Goal: Information Seeking & Learning: Learn about a topic

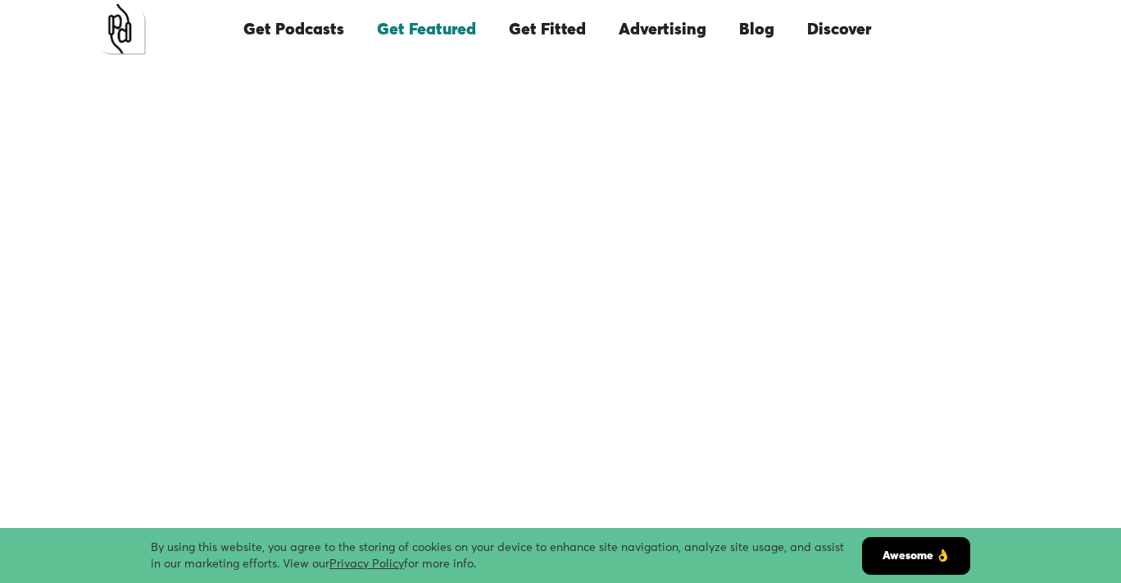
scroll to position [59, 0]
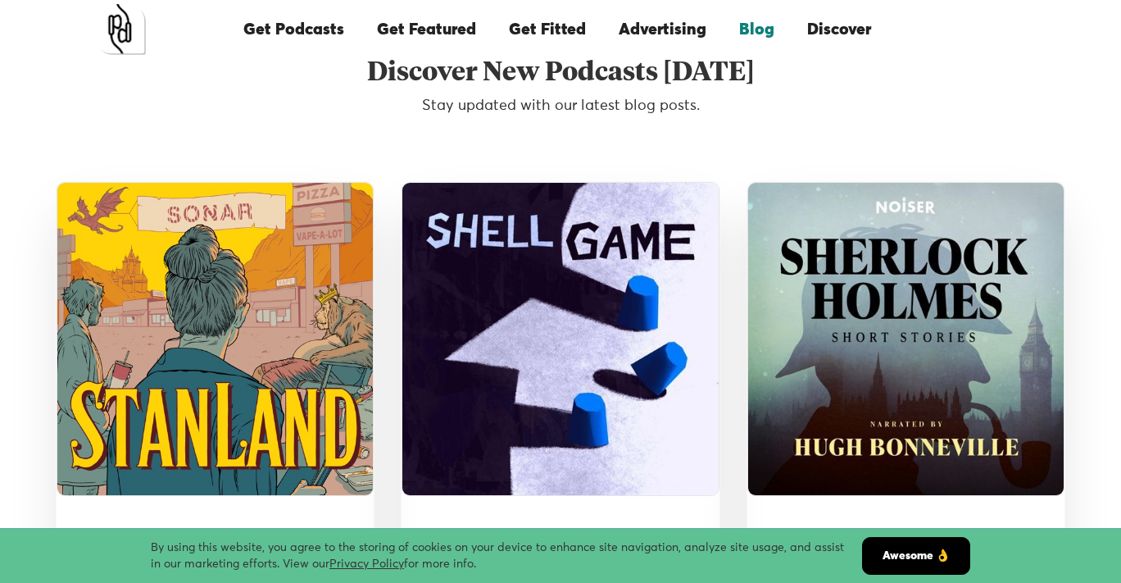
scroll to position [3404, 0]
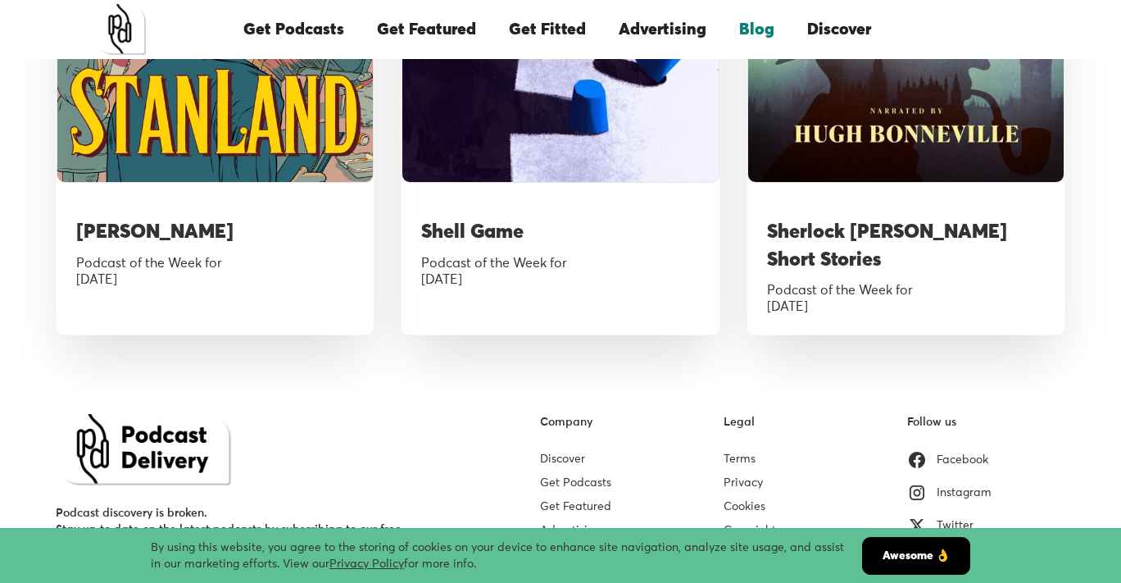
click at [588, 548] on link "Missed Deliveries" at bounding box center [586, 553] width 93 height 11
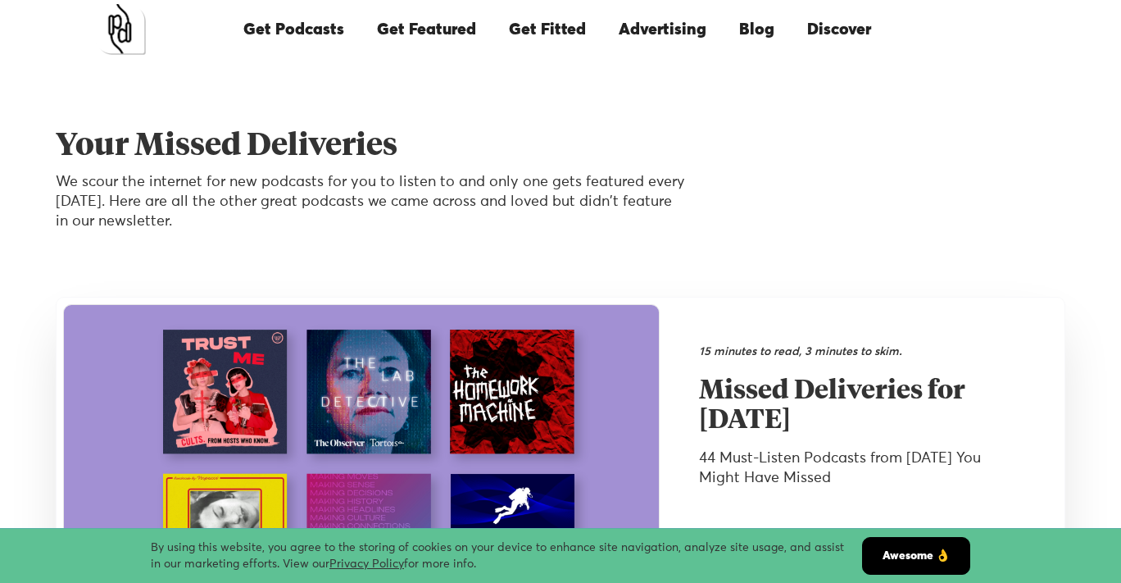
click at [553, 178] on p "We scour the internet for new podcasts for you to listen to and only one gets f…" at bounding box center [371, 201] width 630 height 59
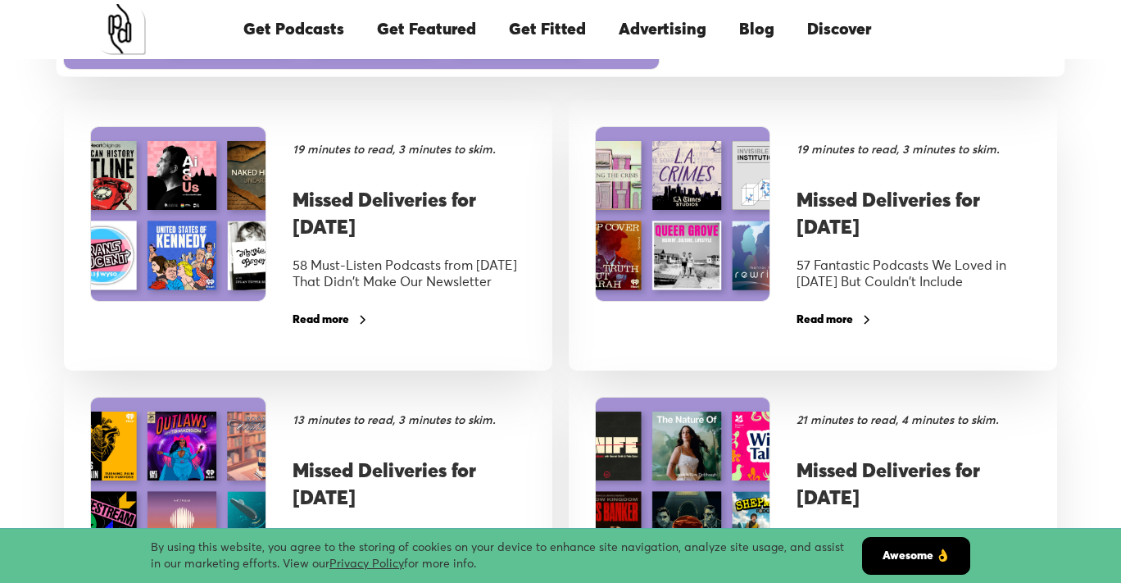
click at [375, 211] on h3 "Missed Deliveries for [DATE]" at bounding box center [410, 215] width 234 height 55
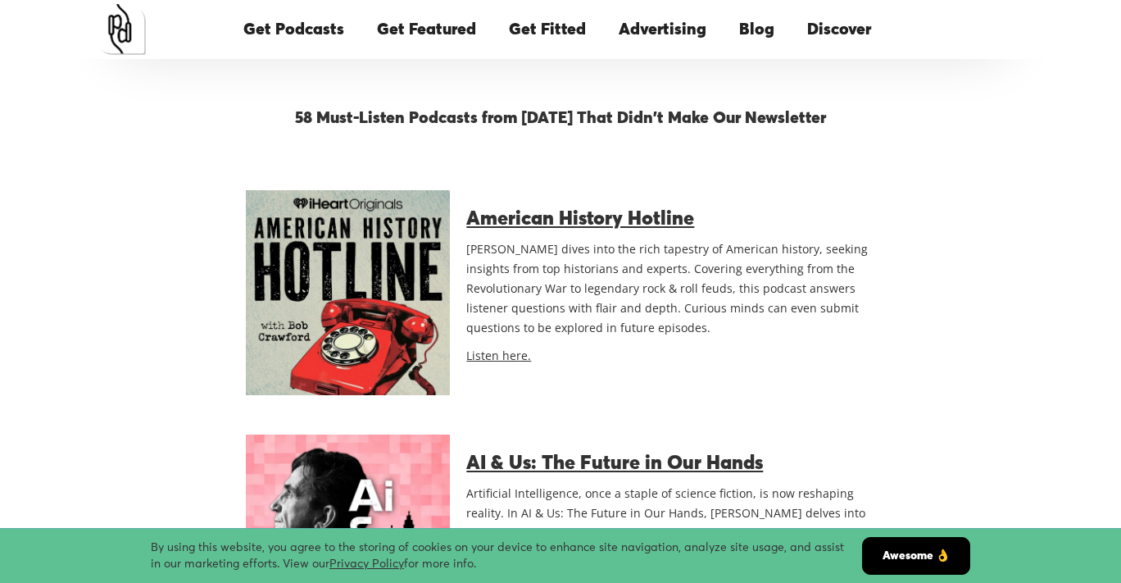
scroll to position [1032, 0]
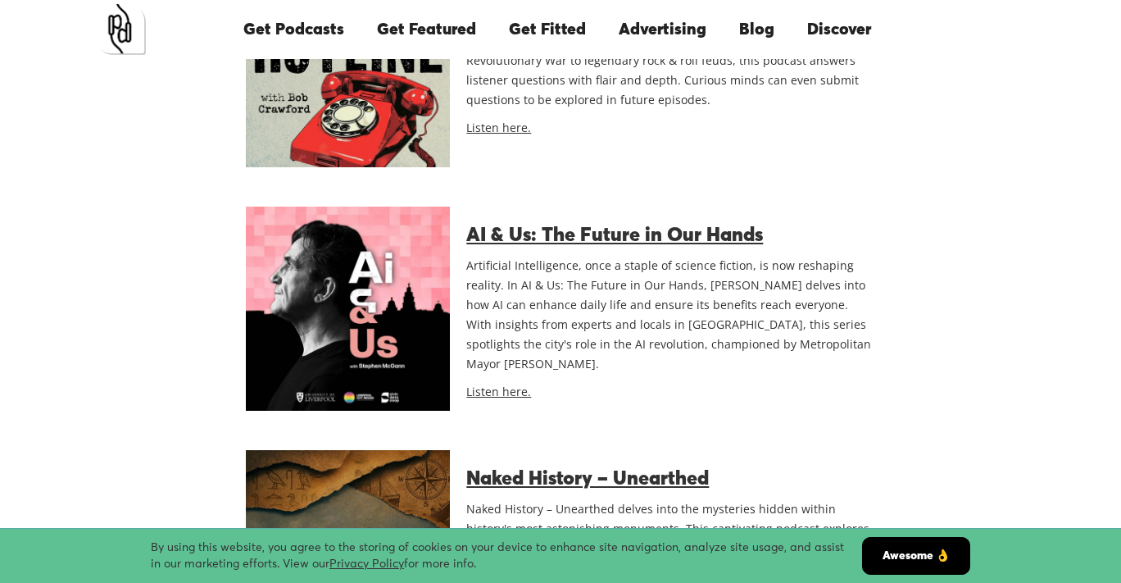
click at [578, 221] on div "AI & Us: The Future in Our Hands Artificial Intelligence, once a staple of scie…" at bounding box center [662, 308] width 425 height 203
click at [584, 236] on link "AI & Us: The Future in Our Hands" at bounding box center [614, 235] width 297 height 20
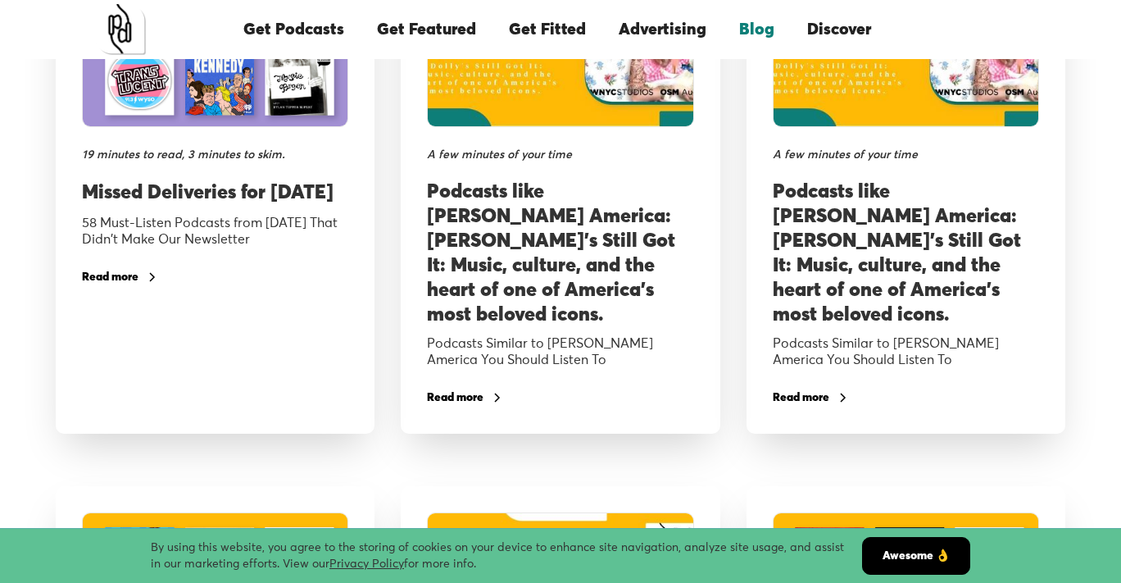
scroll to position [757, 0]
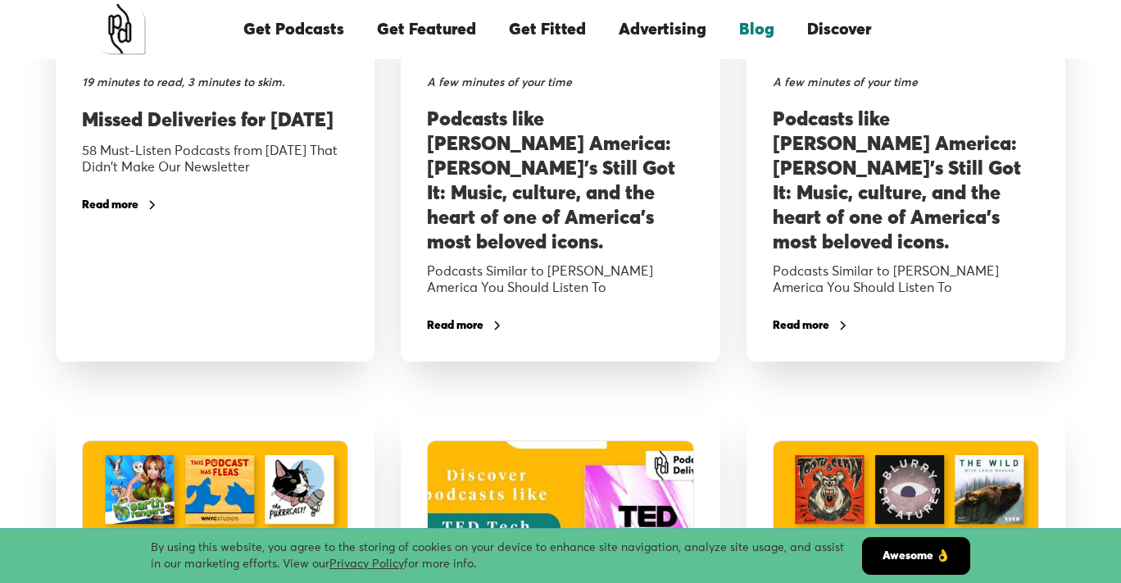
click at [130, 215] on div "Read more" at bounding box center [120, 205] width 76 height 20
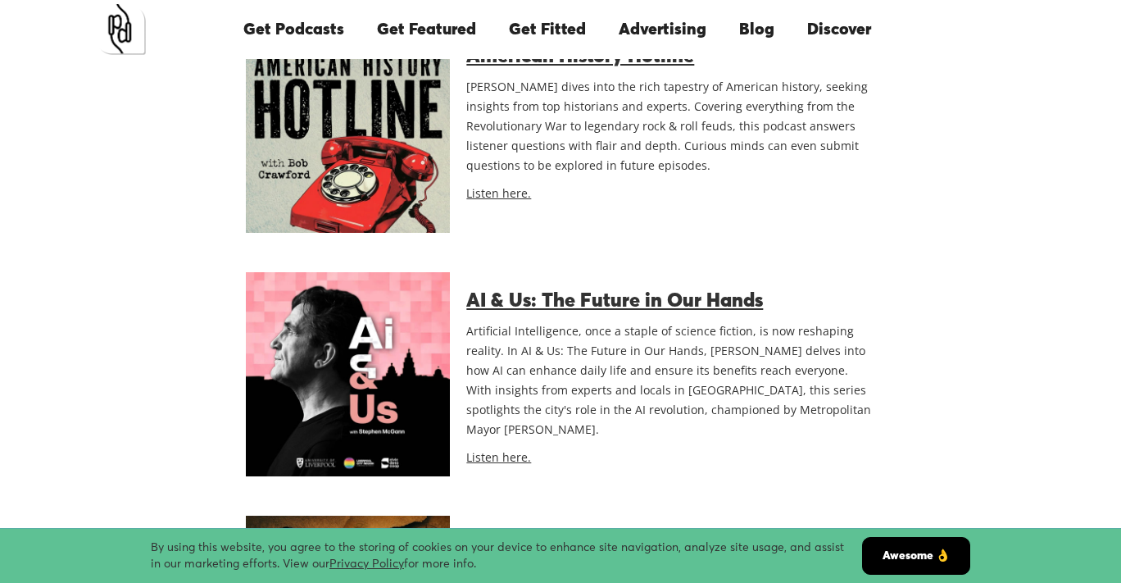
scroll to position [1130, 0]
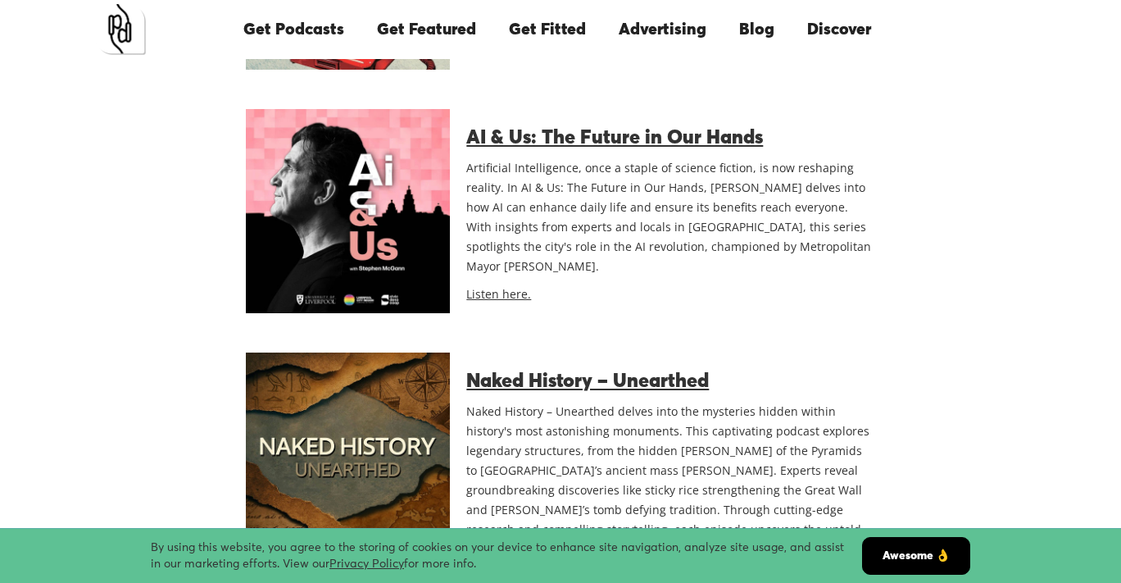
click at [577, 376] on link "Naked History – Unearthed" at bounding box center [587, 381] width 243 height 20
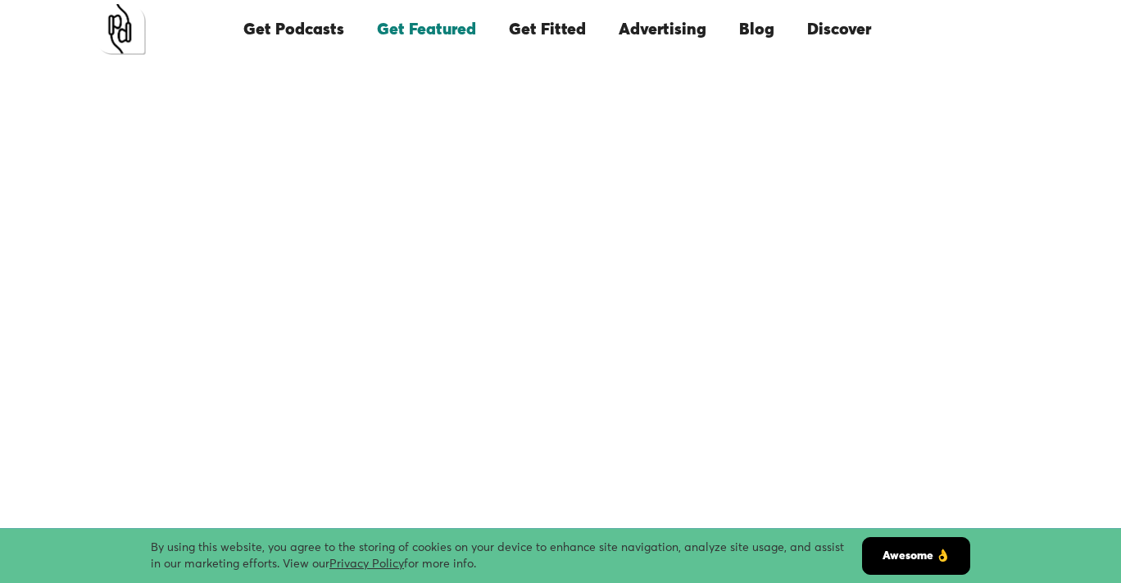
scroll to position [475, 0]
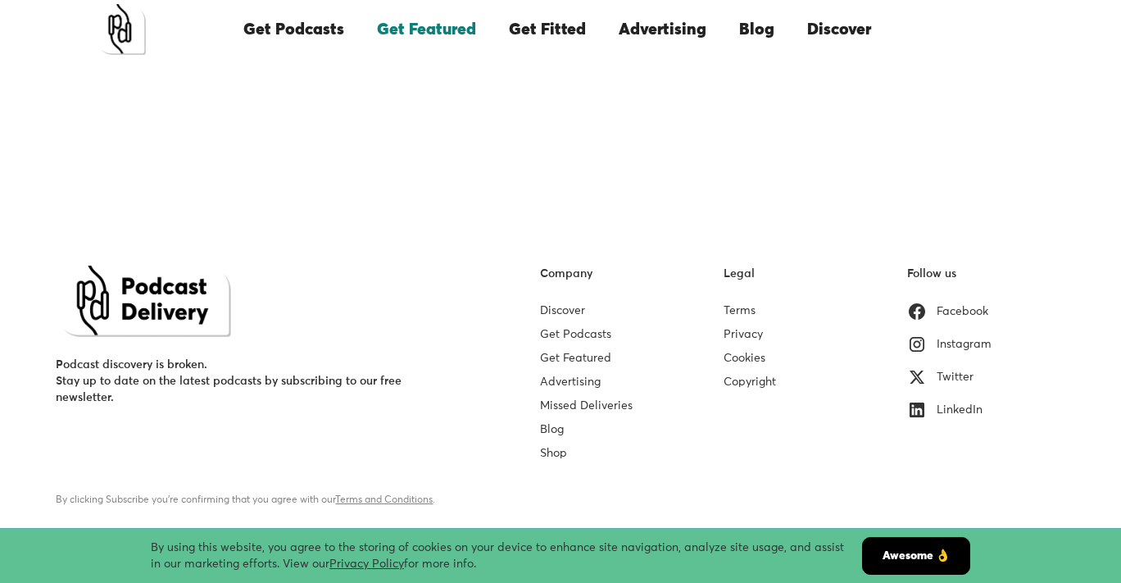
click at [969, 343] on div "Instagram" at bounding box center [964, 344] width 55 height 16
